Goal: Task Accomplishment & Management: Use online tool/utility

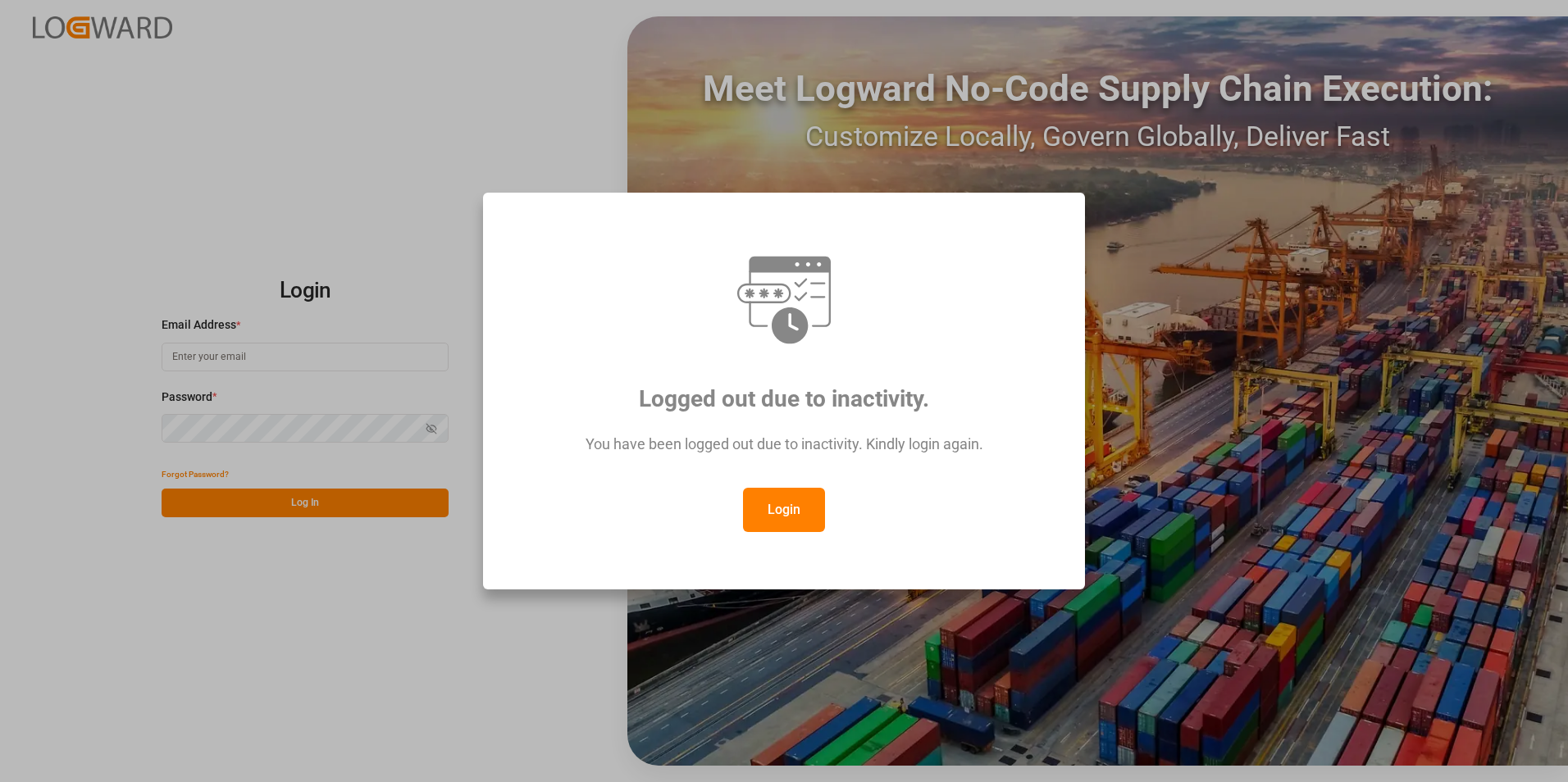
drag, startPoint x: 796, startPoint y: 511, endPoint x: 570, endPoint y: 392, distance: 255.4
click at [795, 511] on button "Login" at bounding box center [784, 510] width 82 height 45
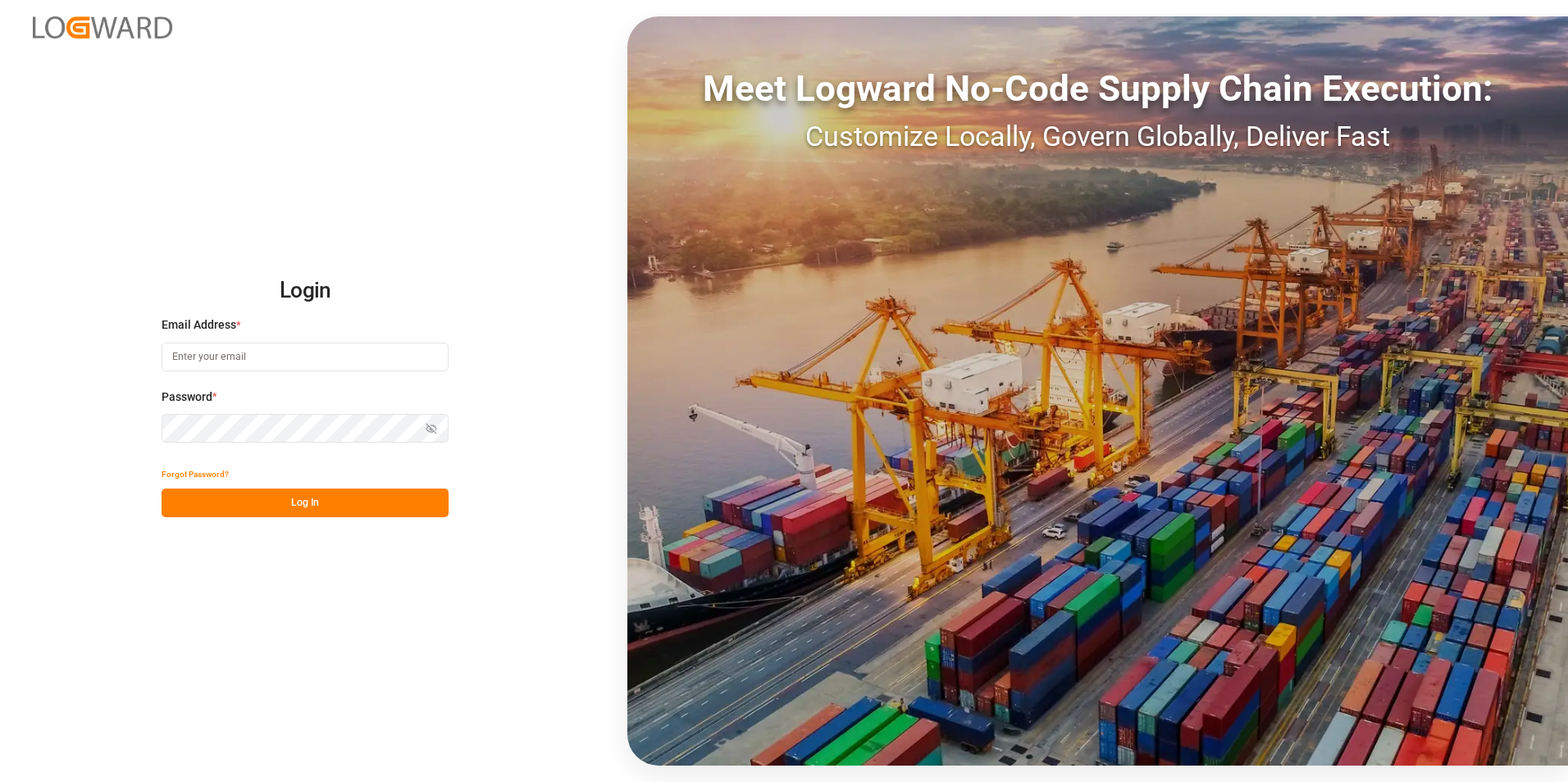
click at [264, 352] on input at bounding box center [305, 356] width 287 height 28
paste input "[EMAIL_ADDRESS][PERSON_NAME][DOMAIN_NAME]"
type input "[EMAIL_ADDRESS][PERSON_NAME][DOMAIN_NAME]"
click at [327, 506] on button "Log In" at bounding box center [305, 502] width 287 height 28
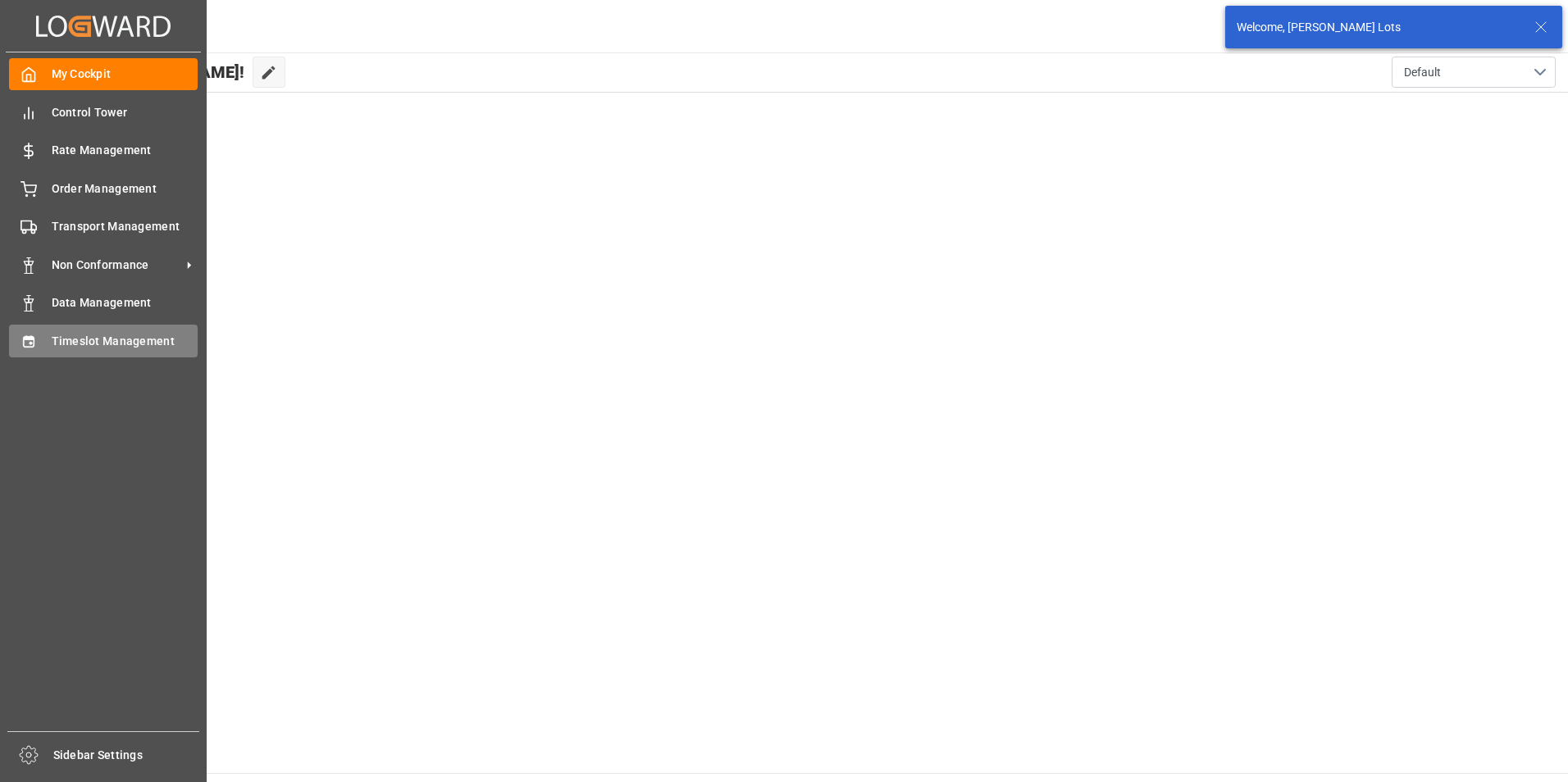
click at [108, 342] on span "Timeslot Management" at bounding box center [125, 342] width 147 height 17
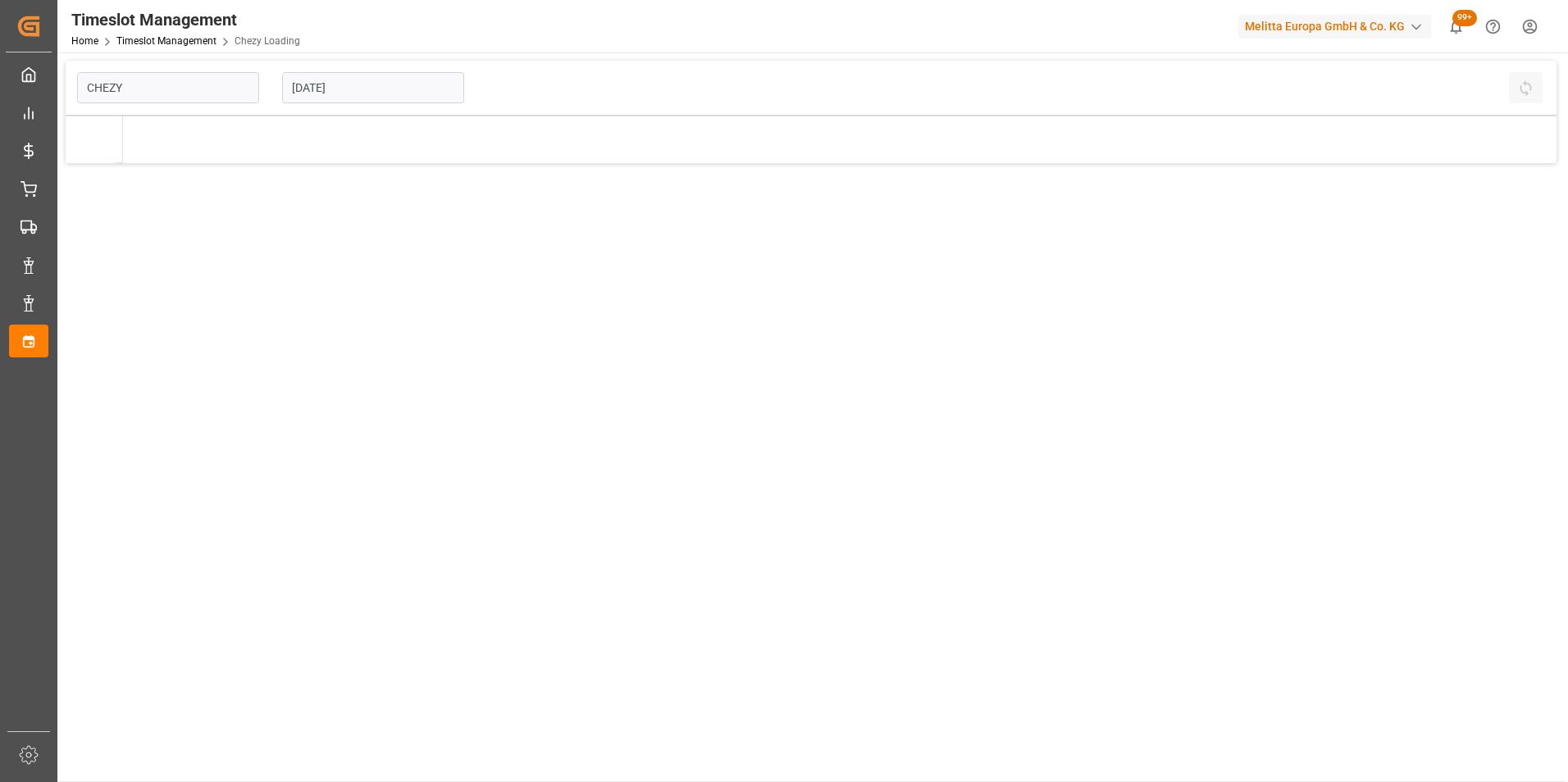
type input "Chezy Loading"
